Goal: Find specific page/section

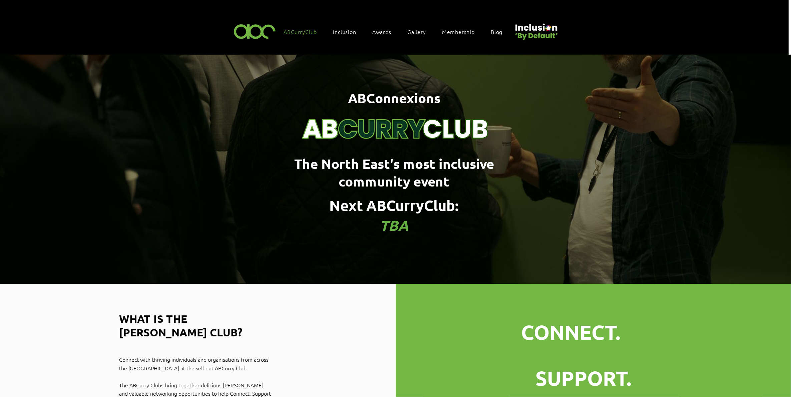
click at [385, 27] on div "Awards" at bounding box center [385, 32] width 32 height 14
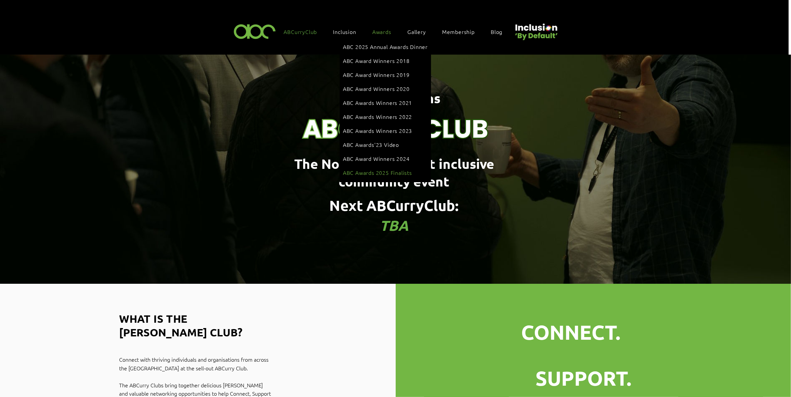
click at [382, 169] on span "ABC Awards 2025 Finalists" at bounding box center [377, 172] width 69 height 7
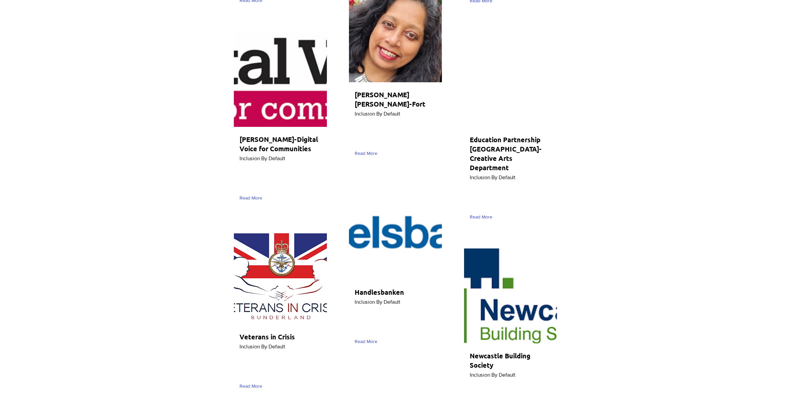
scroll to position [3043, 0]
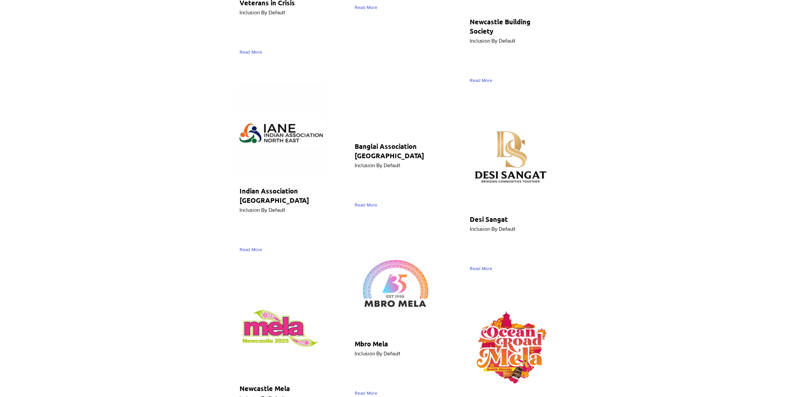
scroll to position [3281, 0]
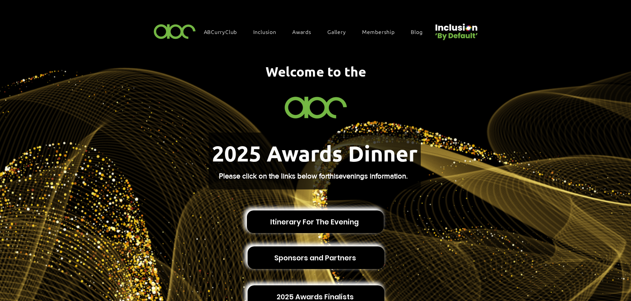
click at [598, 89] on img "main content" at bounding box center [315, 281] width 631 height 452
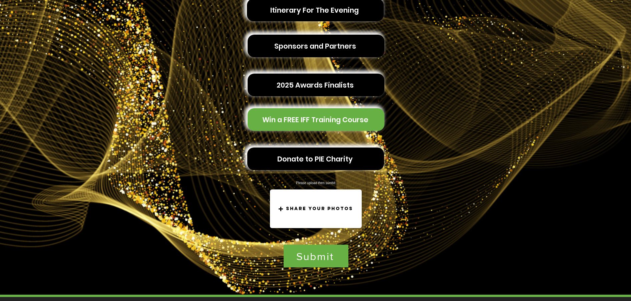
scroll to position [208, 0]
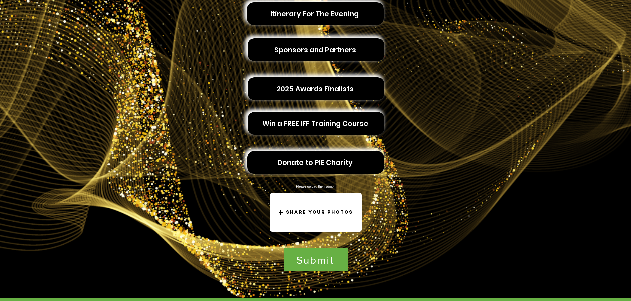
click at [604, 77] on img "main content" at bounding box center [315, 72] width 631 height 452
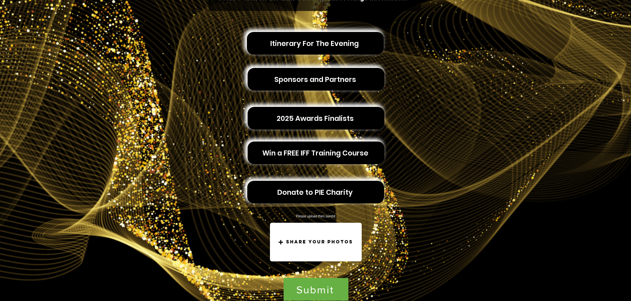
scroll to position [167, 0]
